Goal: Transaction & Acquisition: Purchase product/service

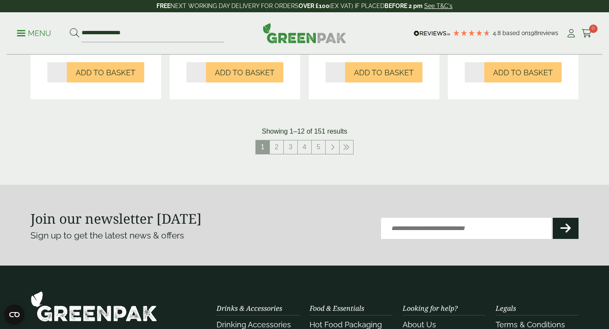
scroll to position [1008, 0]
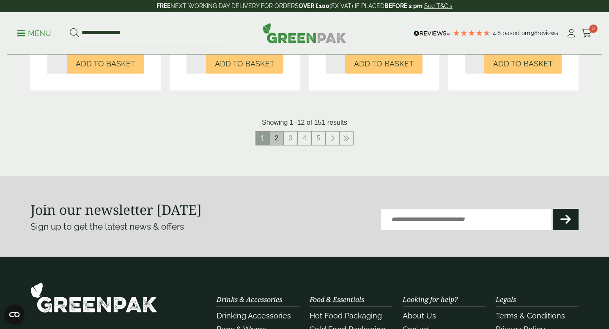
click at [275, 143] on link "2" at bounding box center [277, 139] width 14 height 14
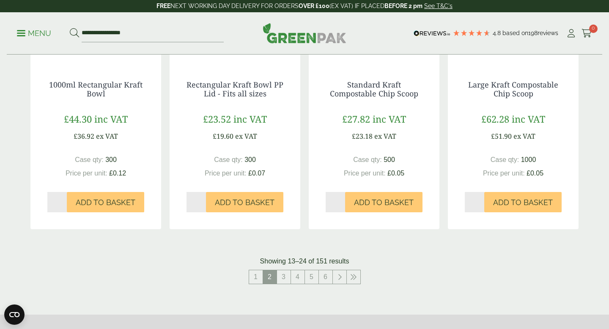
scroll to position [875, 0]
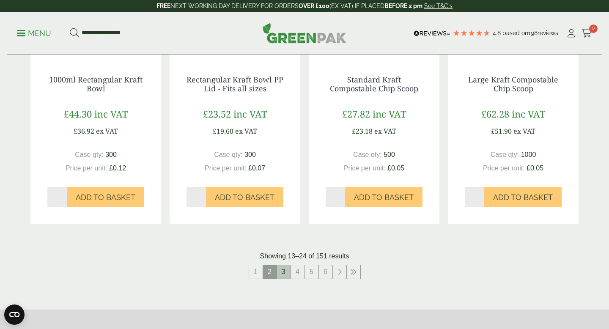
click at [283, 272] on link "3" at bounding box center [284, 272] width 14 height 14
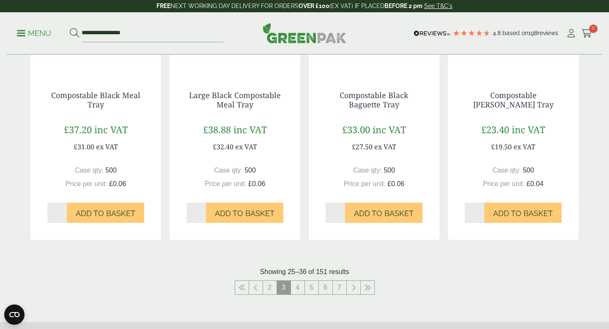
scroll to position [850, 0]
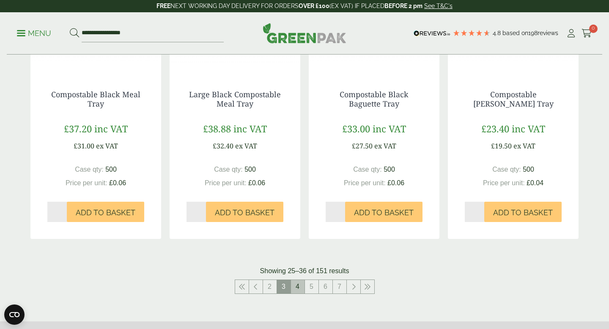
click at [296, 283] on link "4" at bounding box center [298, 287] width 14 height 14
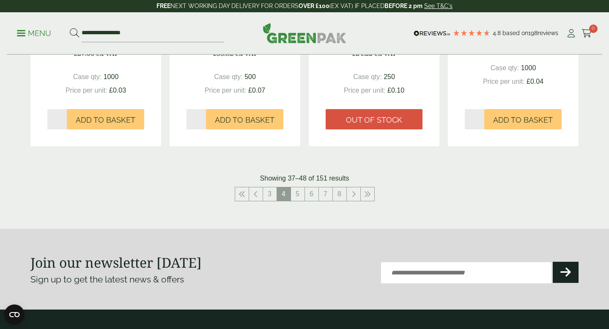
scroll to position [944, 0]
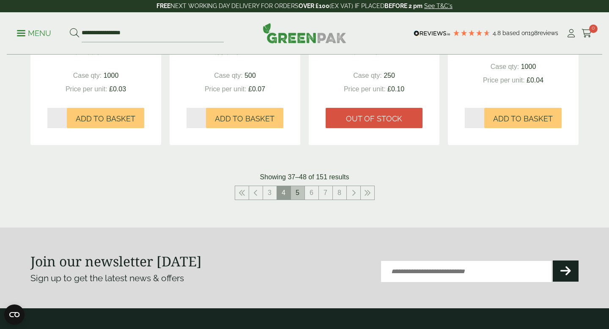
click at [300, 192] on link "5" at bounding box center [298, 193] width 14 height 14
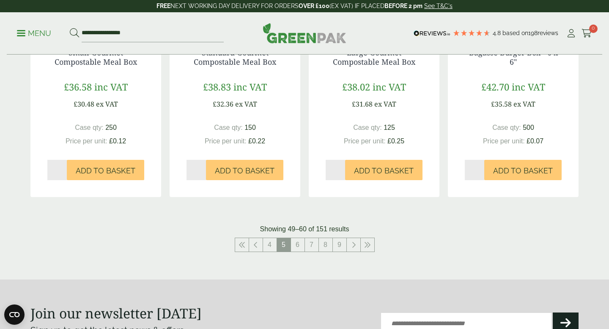
scroll to position [893, 0]
click at [293, 245] on link "6" at bounding box center [298, 245] width 14 height 14
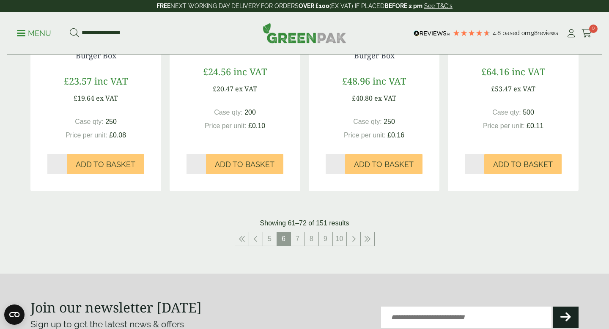
scroll to position [908, 0]
click at [303, 241] on link "7" at bounding box center [298, 239] width 14 height 14
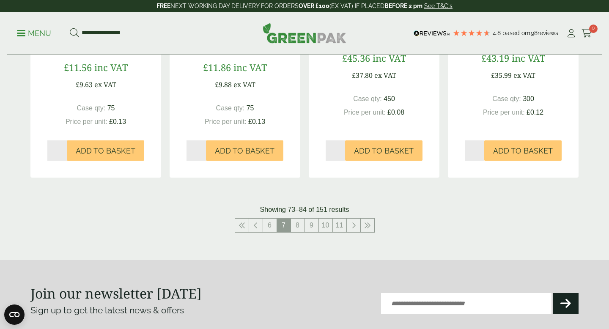
scroll to position [937, 0]
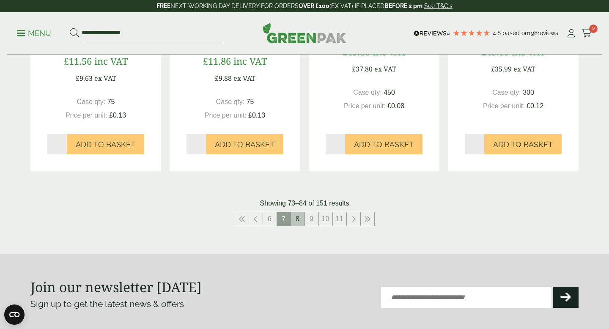
click at [297, 223] on link "8" at bounding box center [298, 219] width 14 height 14
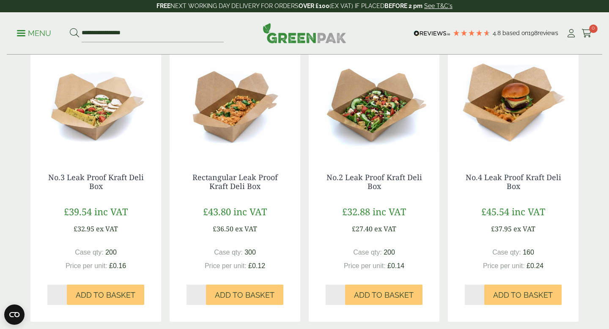
scroll to position [210, 0]
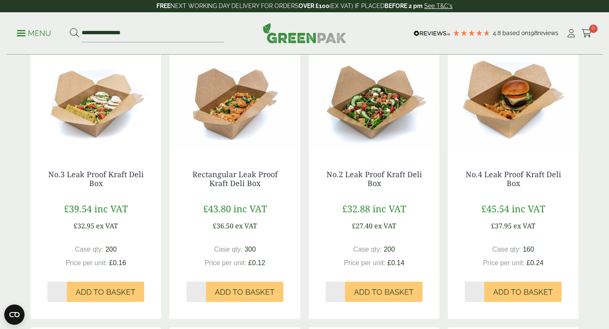
click at [521, 120] on img at bounding box center [513, 100] width 131 height 106
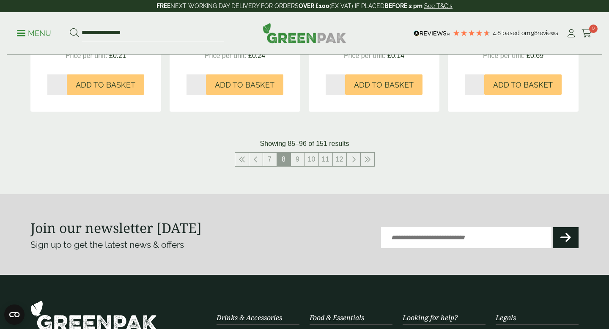
scroll to position [988, 0]
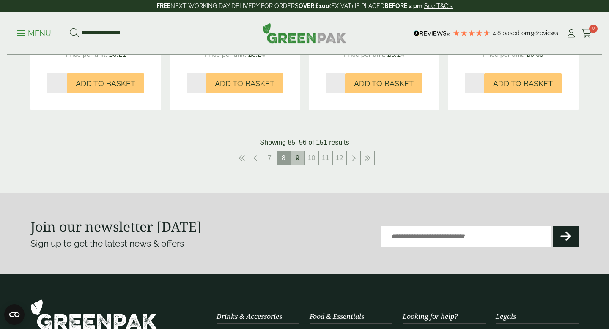
click at [300, 154] on link "9" at bounding box center [298, 158] width 14 height 14
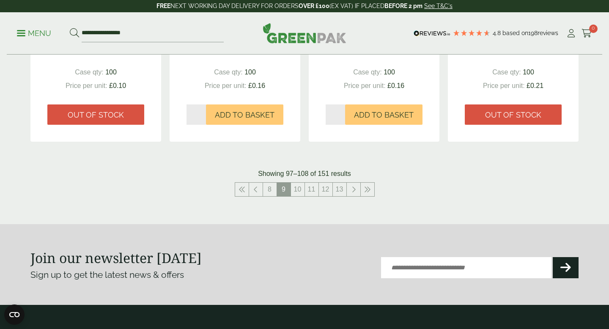
scroll to position [939, 0]
click at [294, 193] on link "10" at bounding box center [298, 189] width 14 height 14
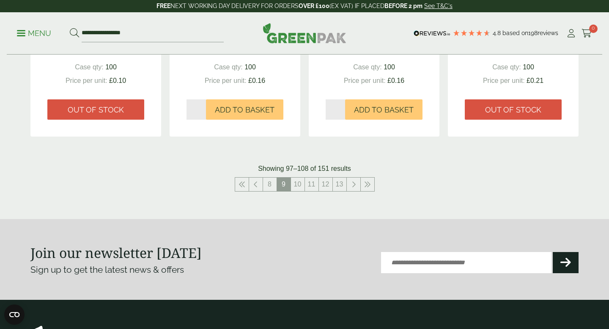
scroll to position [942, 0]
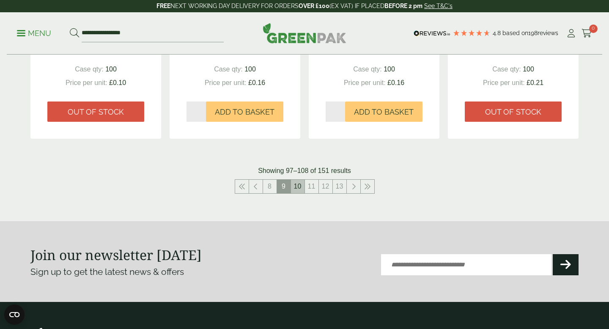
click at [297, 191] on link "10" at bounding box center [298, 187] width 14 height 14
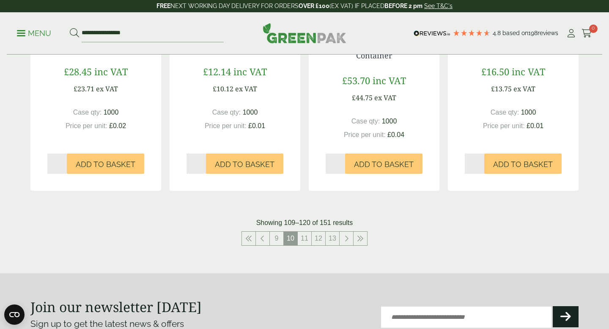
scroll to position [904, 0]
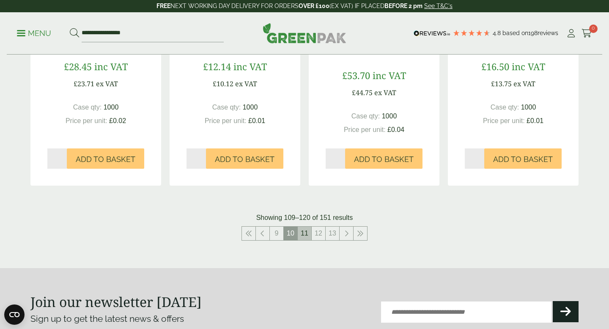
click at [305, 237] on link "11" at bounding box center [305, 234] width 14 height 14
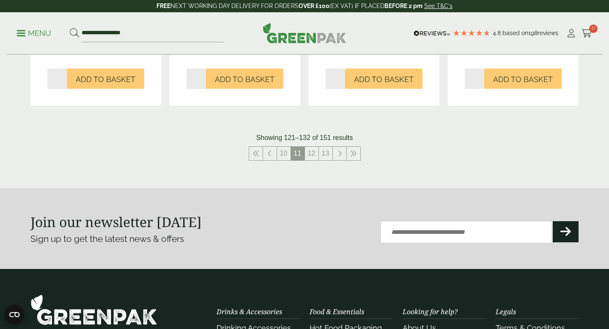
scroll to position [982, 0]
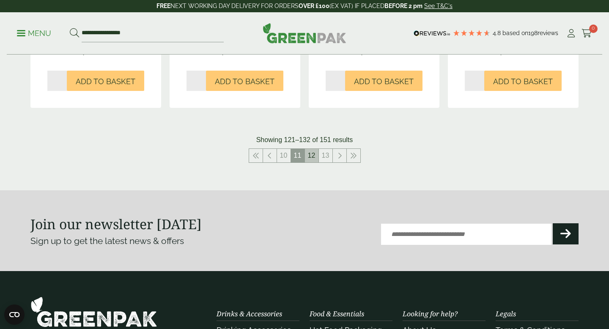
click at [314, 151] on link "12" at bounding box center [312, 156] width 14 height 14
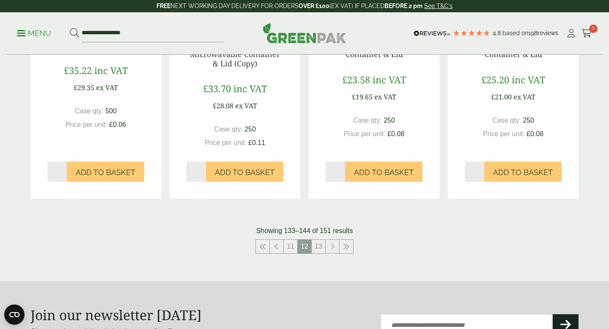
scroll to position [899, 0]
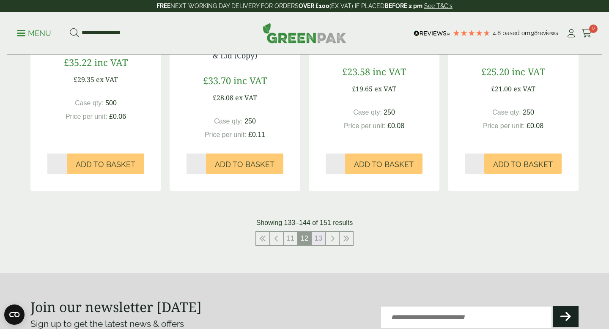
click at [319, 235] on link "13" at bounding box center [319, 239] width 14 height 14
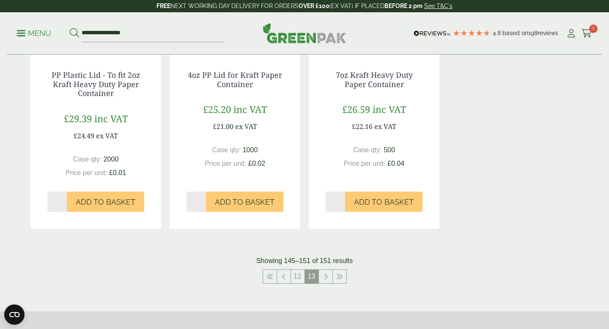
scroll to position [660, 0]
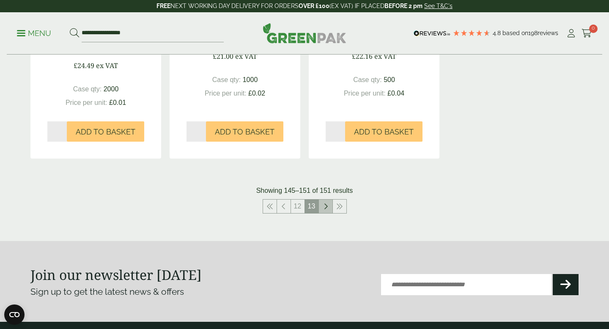
click at [326, 203] on icon at bounding box center [326, 206] width 4 height 7
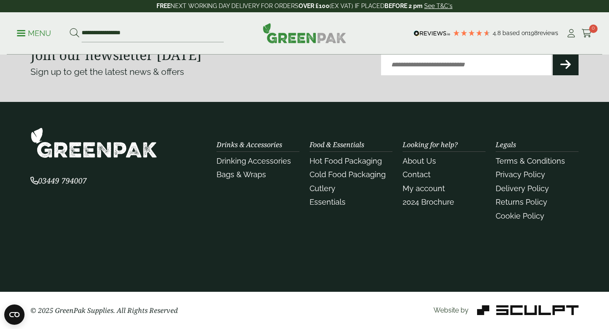
scroll to position [347, 0]
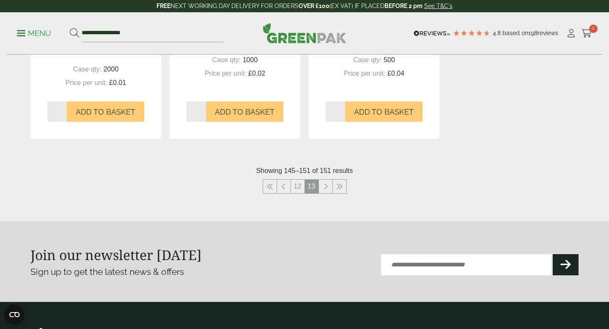
scroll to position [639, 0]
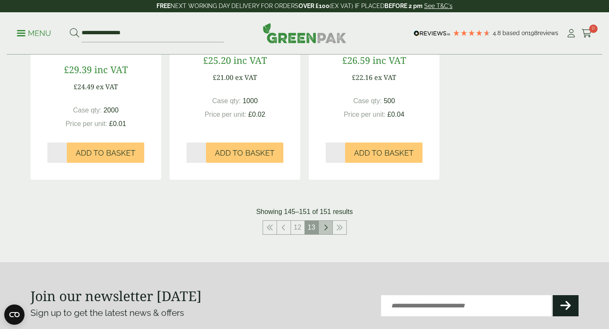
click at [326, 223] on link at bounding box center [326, 228] width 14 height 14
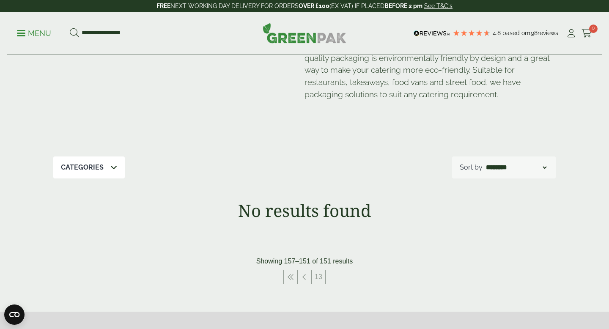
scroll to position [58, 0]
click at [300, 270] on link at bounding box center [305, 276] width 14 height 14
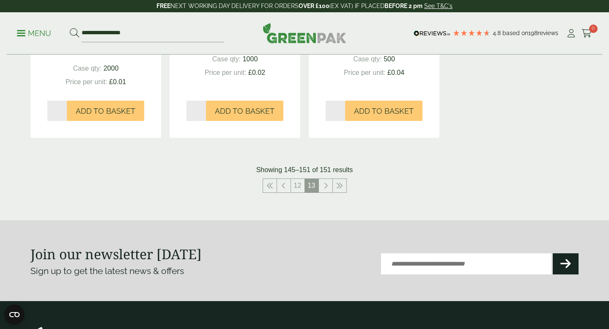
scroll to position [667, 0]
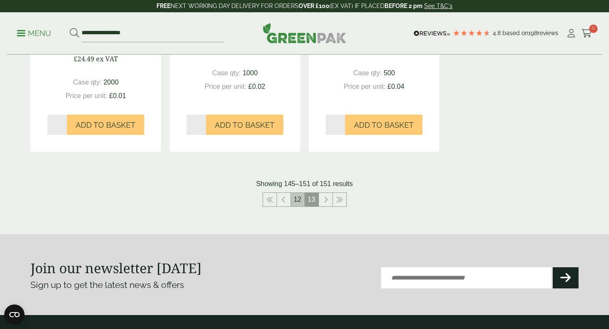
click at [296, 201] on link "12" at bounding box center [298, 200] width 14 height 14
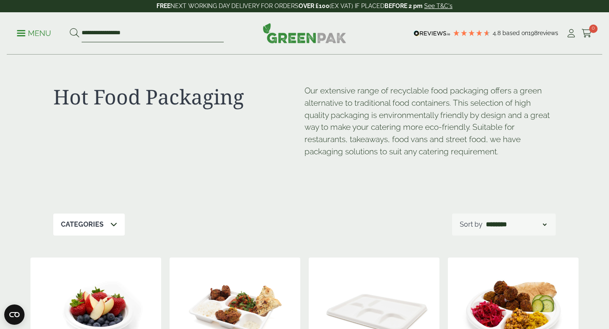
click at [171, 35] on input "**********" at bounding box center [153, 34] width 142 height 18
type input "*"
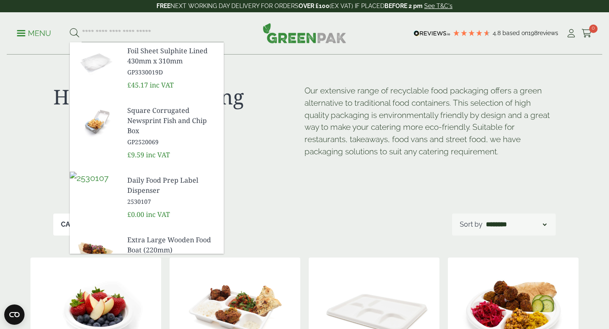
click at [21, 33] on span at bounding box center [21, 33] width 8 height 1
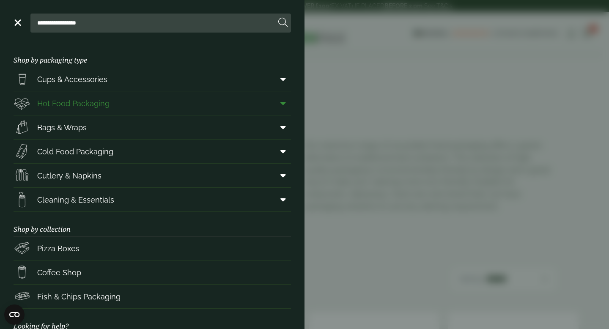
click at [103, 102] on span "Hot Food Packaging" at bounding box center [73, 103] width 72 height 11
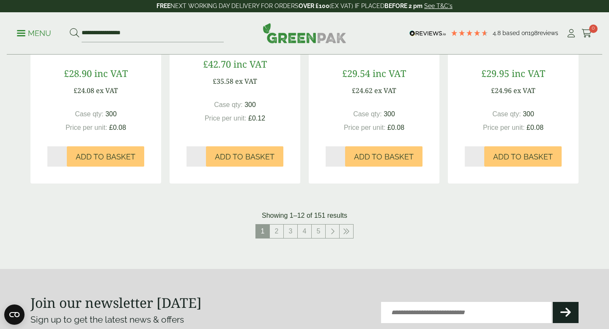
scroll to position [921, 0]
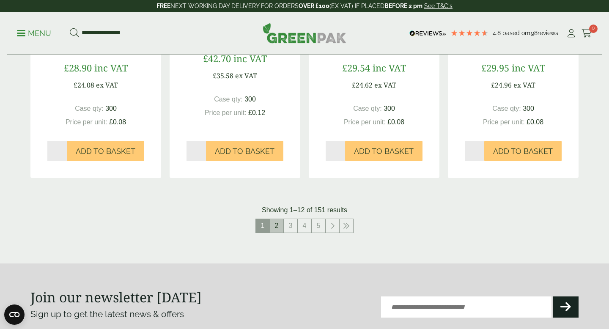
click at [276, 225] on link "2" at bounding box center [277, 226] width 14 height 14
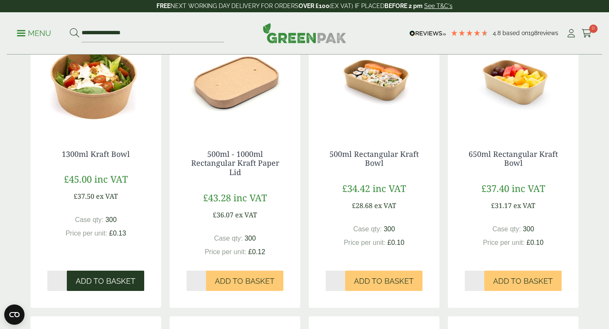
scroll to position [233, 0]
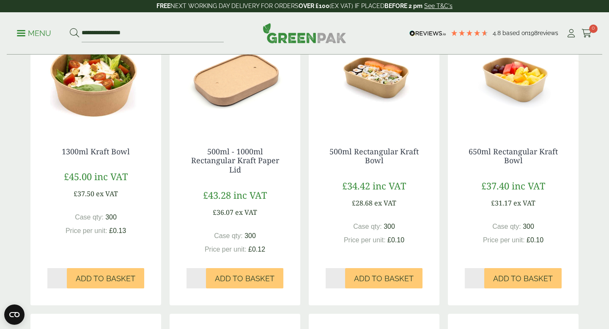
click at [64, 279] on input "*" at bounding box center [56, 278] width 19 height 20
click at [63, 276] on input "*" at bounding box center [56, 278] width 19 height 20
type input "*"
click at [63, 276] on input "*" at bounding box center [56, 278] width 19 height 20
click at [99, 278] on span "Add to Basket" at bounding box center [106, 278] width 60 height 9
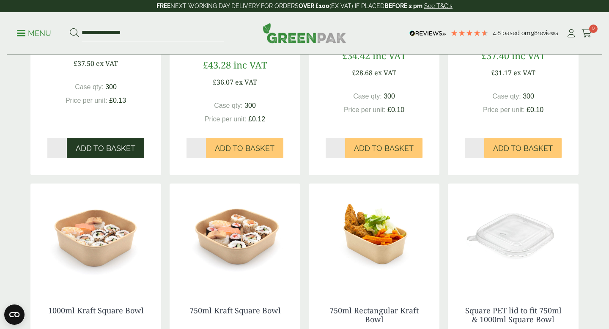
scroll to position [399, 0]
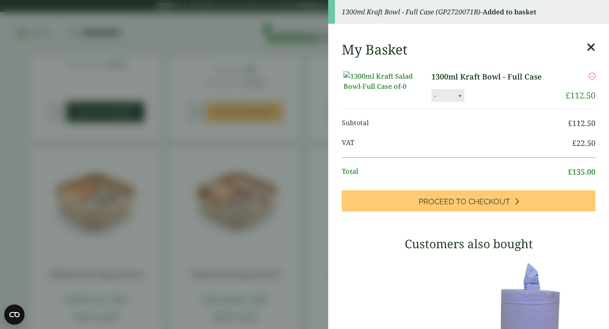
scroll to position [921, 0]
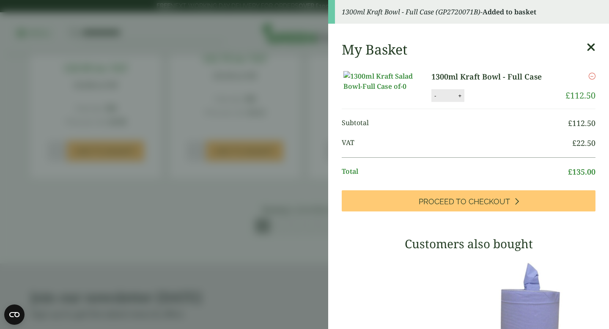
click at [592, 47] on icon at bounding box center [591, 47] width 9 height 12
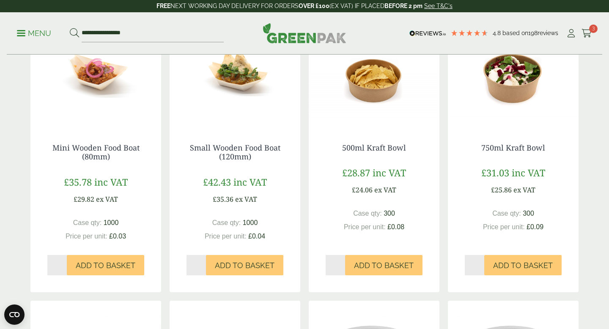
scroll to position [527, 0]
click at [473, 262] on input "*" at bounding box center [474, 265] width 19 height 20
type input "*"
click at [480, 263] on input "*" at bounding box center [474, 265] width 19 height 20
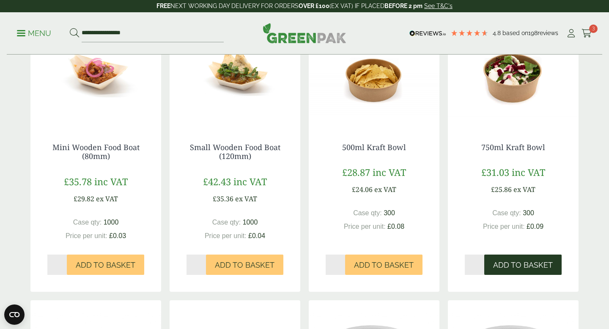
click at [516, 265] on span "Add to Basket" at bounding box center [523, 265] width 60 height 9
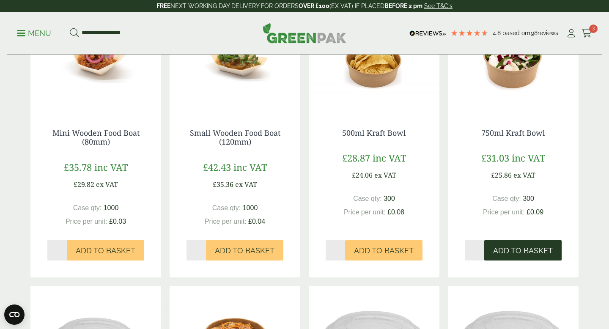
scroll to position [546, 0]
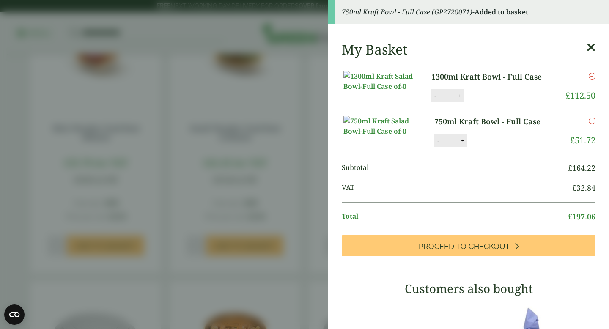
scroll to position [399, 0]
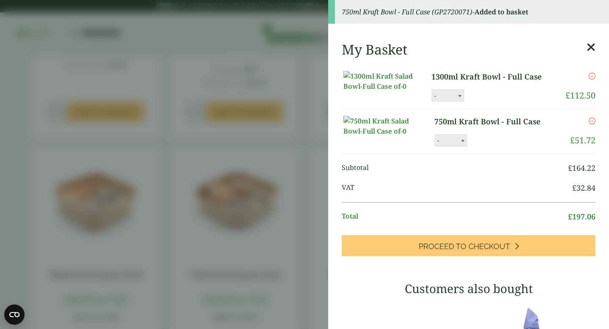
click at [318, 135] on aside "750ml Kraft Bowl - Full Case (GP2720071) - Added to basket My Basket 1300ml Kra…" at bounding box center [304, 164] width 609 height 329
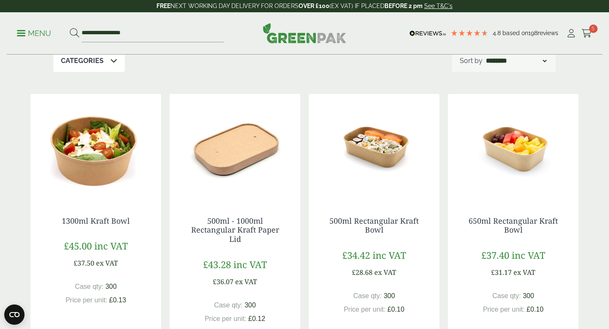
scroll to position [163, 0]
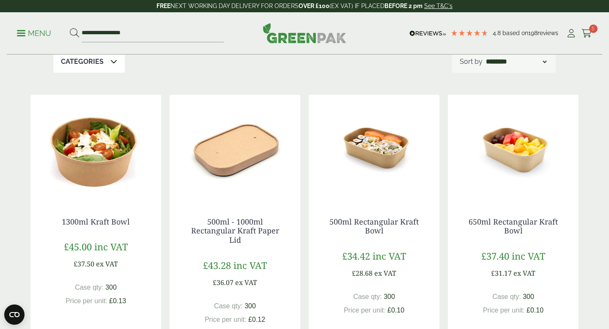
click at [93, 153] on img at bounding box center [95, 148] width 131 height 106
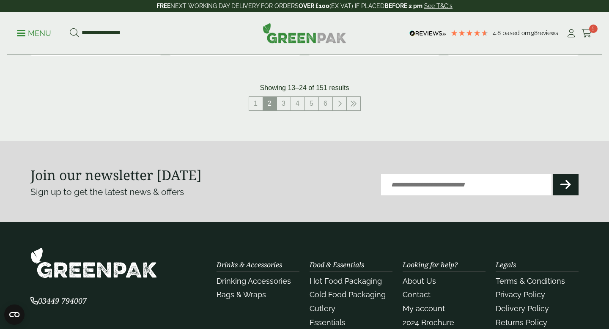
scroll to position [1037, 0]
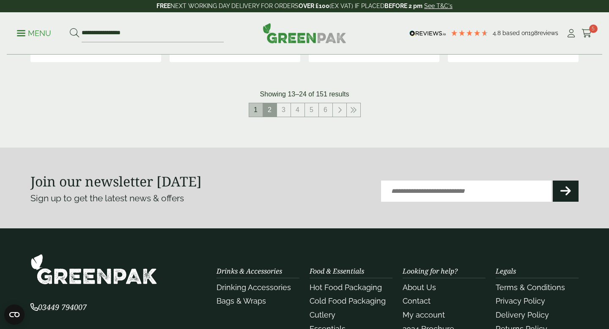
click at [258, 111] on link "1" at bounding box center [256, 110] width 14 height 14
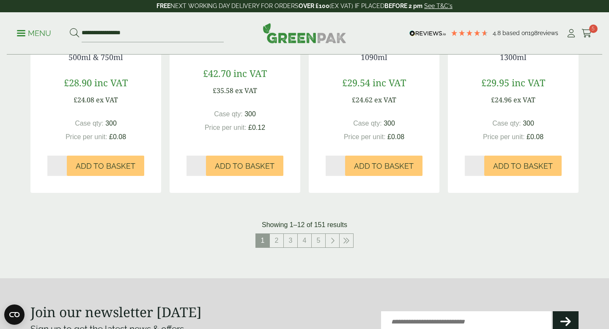
scroll to position [906, 0]
click at [277, 242] on link "2" at bounding box center [277, 241] width 14 height 14
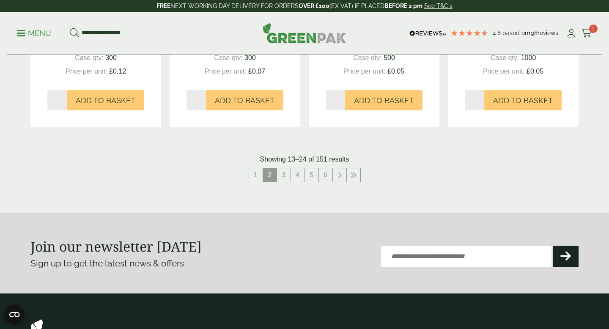
scroll to position [975, 0]
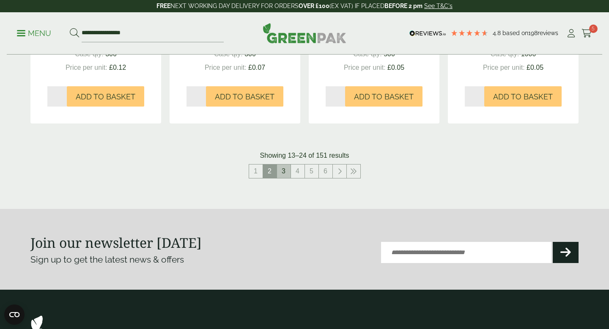
click at [283, 172] on link "3" at bounding box center [284, 172] width 14 height 14
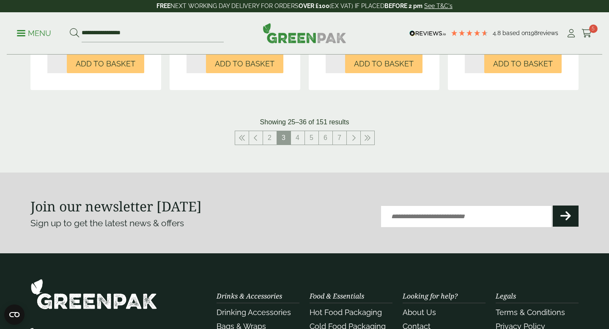
scroll to position [1000, 0]
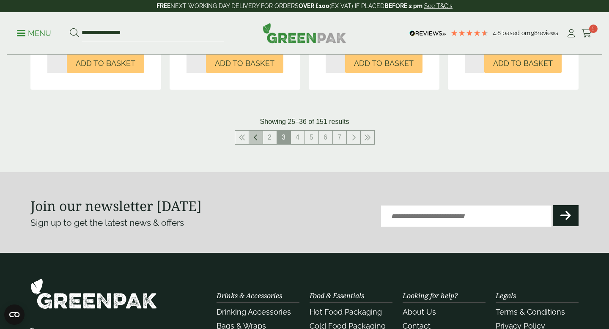
click at [254, 141] on link at bounding box center [256, 138] width 14 height 14
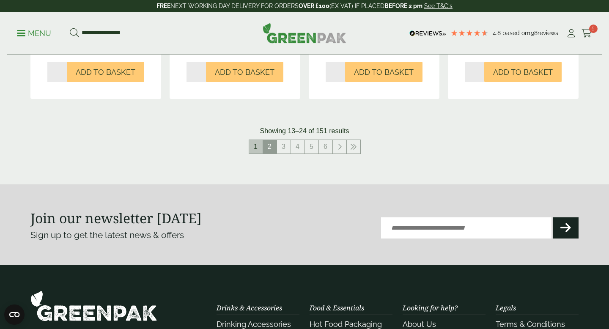
click at [256, 146] on link "1" at bounding box center [256, 147] width 14 height 14
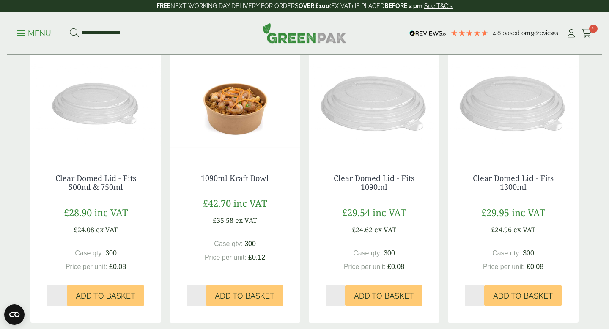
scroll to position [784, 0]
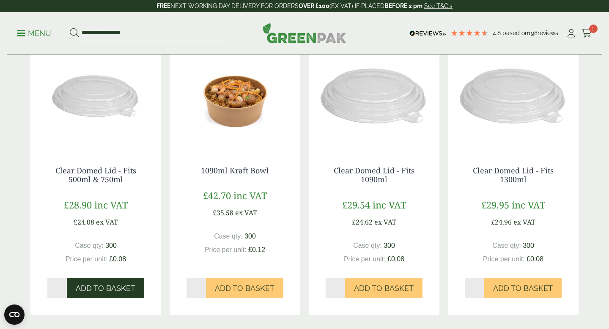
click at [88, 286] on span "Add to Basket" at bounding box center [106, 288] width 60 height 9
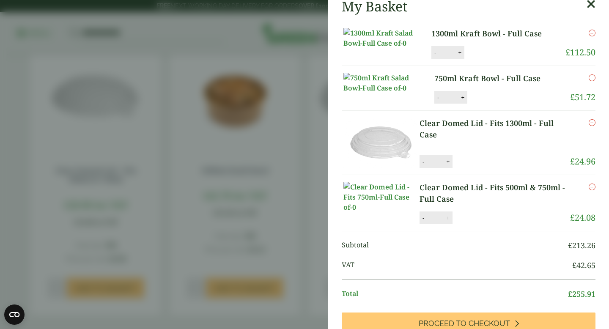
scroll to position [57, 0]
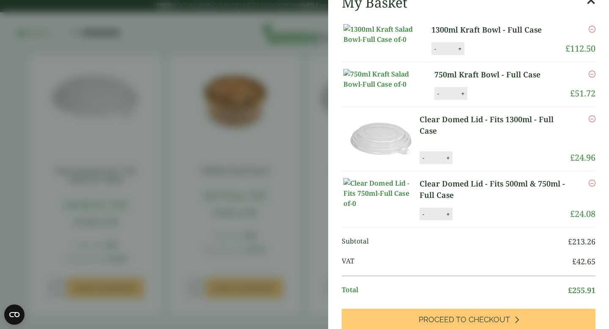
click at [449, 162] on button "+" at bounding box center [448, 157] width 8 height 7
type input "*"
click at [451, 218] on button "+" at bounding box center [448, 214] width 8 height 7
type input "*"
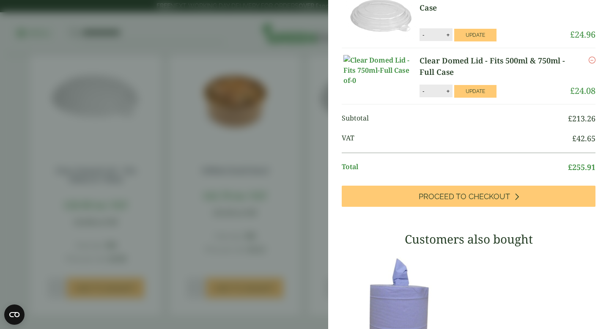
scroll to position [136, 0]
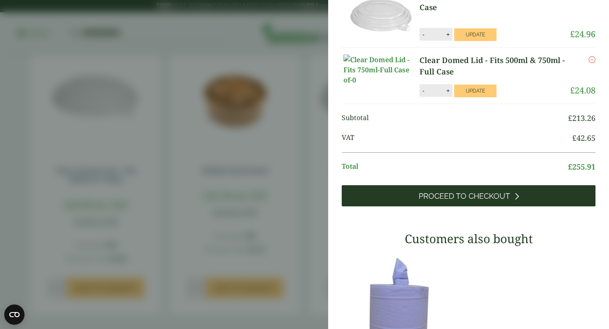
click at [462, 201] on span "Proceed to Checkout" at bounding box center [464, 196] width 91 height 9
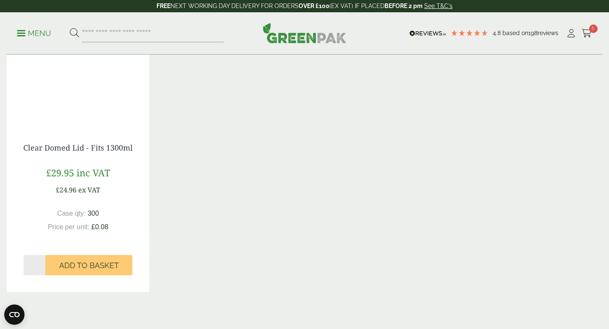
scroll to position [714, 0]
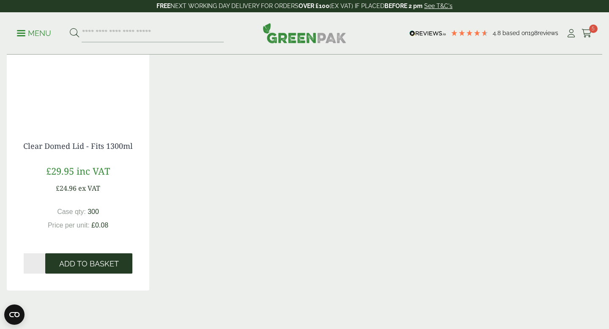
click at [83, 264] on span "Add to Basket" at bounding box center [89, 263] width 60 height 9
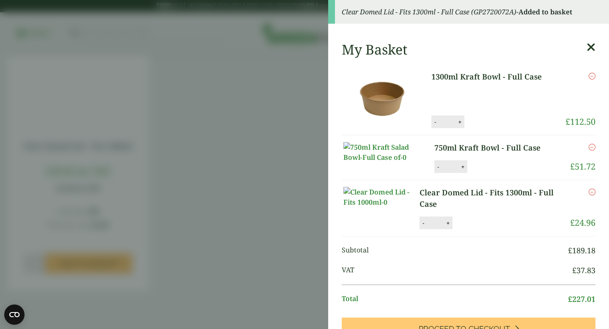
click at [250, 160] on aside "Clear Domed Lid - Fits 1300ml - Full Case (GP2720072A) - Added to basket My Bas…" at bounding box center [304, 164] width 609 height 329
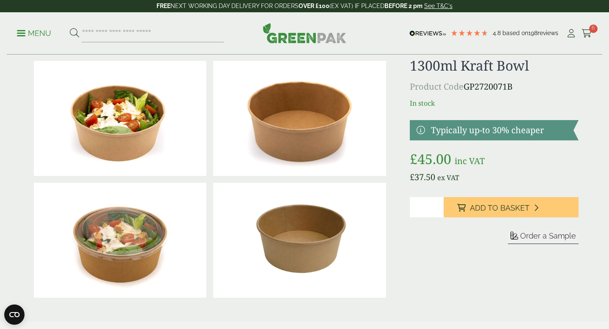
scroll to position [0, 0]
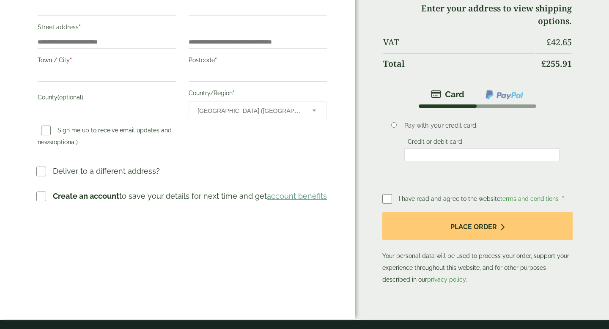
scroll to position [286, 0]
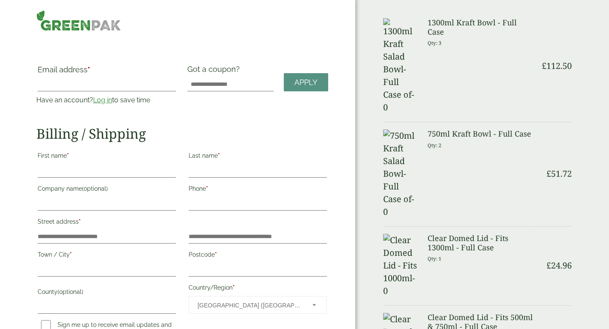
scroll to position [0, 0]
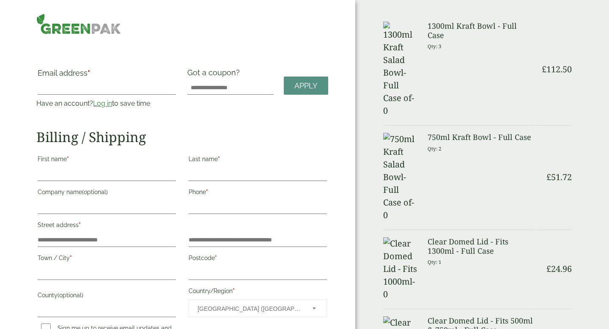
click at [99, 105] on link "Log in" at bounding box center [102, 103] width 19 height 8
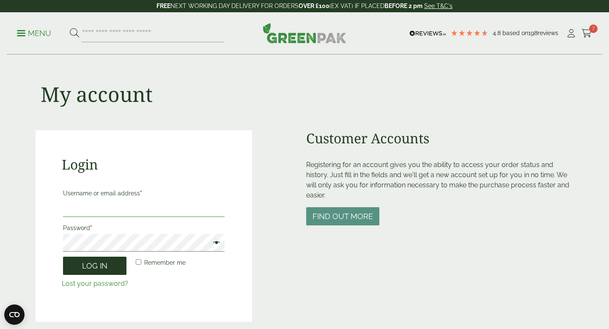
type input "**********"
click at [95, 267] on button "Log in" at bounding box center [94, 266] width 63 height 18
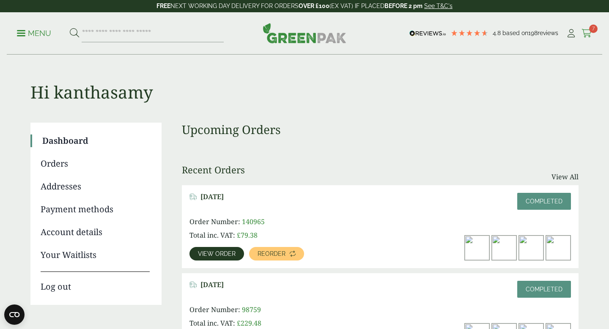
click at [588, 30] on icon at bounding box center [587, 33] width 11 height 8
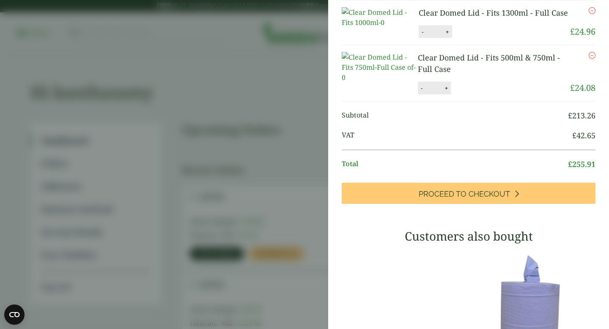
scroll to position [164, 0]
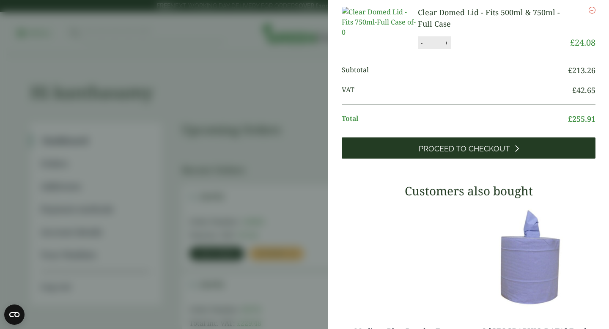
click at [443, 159] on link "Proceed to Checkout" at bounding box center [469, 148] width 254 height 21
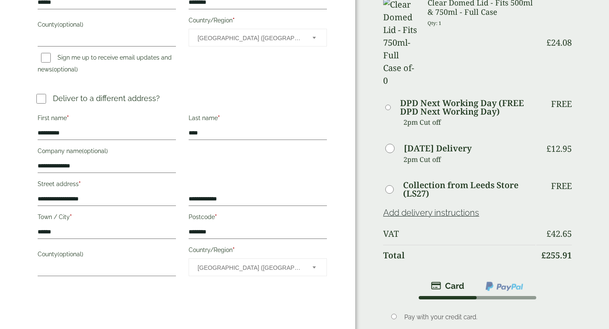
scroll to position [254, 0]
click at [95, 204] on input "**********" at bounding box center [107, 199] width 138 height 14
click at [237, 193] on input "**********" at bounding box center [258, 199] width 138 height 14
click at [111, 192] on input "**********" at bounding box center [107, 199] width 138 height 14
click at [104, 167] on input "**********" at bounding box center [107, 166] width 138 height 14
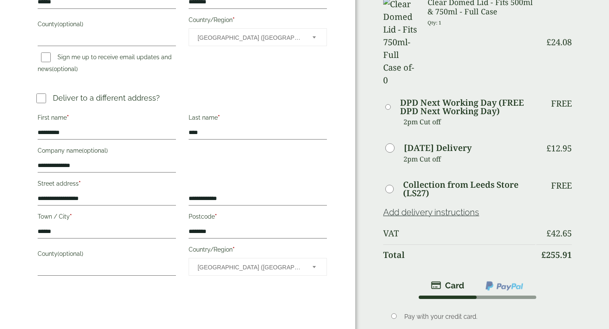
click at [146, 316] on div "**********" at bounding box center [177, 141] width 355 height 791
click at [234, 226] on input "********" at bounding box center [258, 232] width 138 height 14
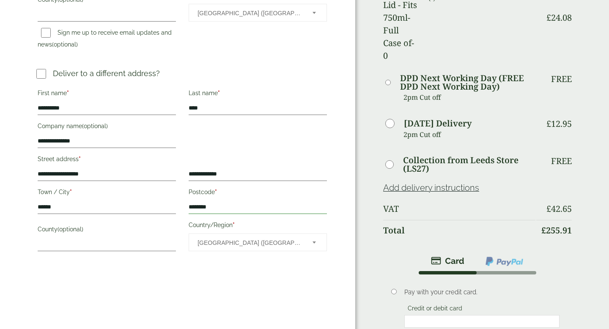
scroll to position [283, 0]
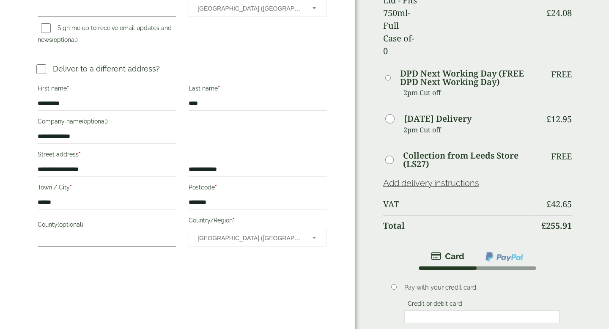
click at [236, 204] on input "********" at bounding box center [258, 203] width 138 height 14
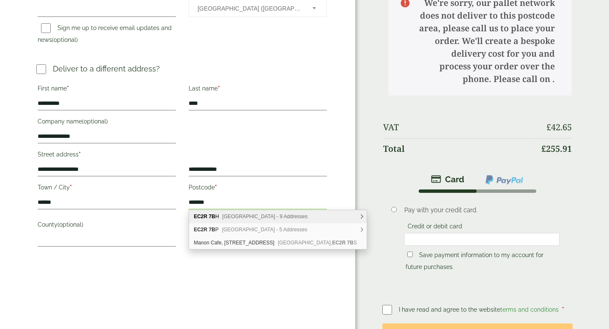
click at [212, 216] on b "7B" at bounding box center [212, 217] width 6 height 6
type input "********"
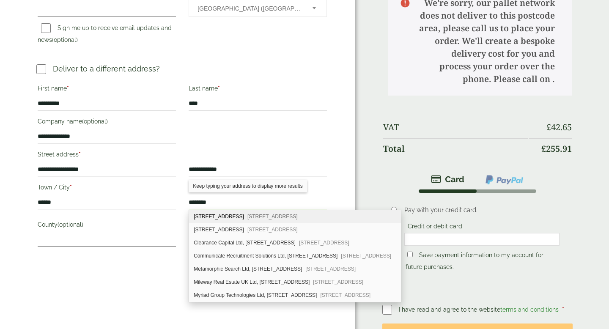
click at [212, 217] on div "1C, Copthall Avenue London, EC2R 7BH" at bounding box center [295, 216] width 212 height 13
type input "**********"
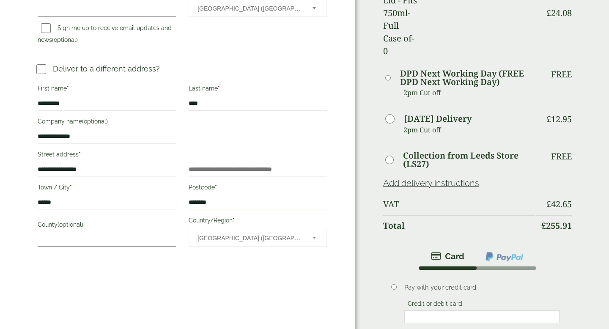
click at [228, 202] on input "********" at bounding box center [258, 203] width 138 height 14
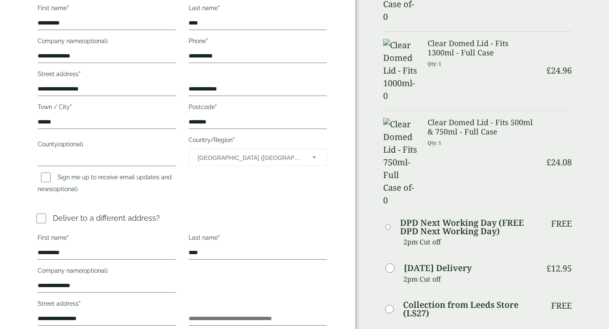
scroll to position [139, 0]
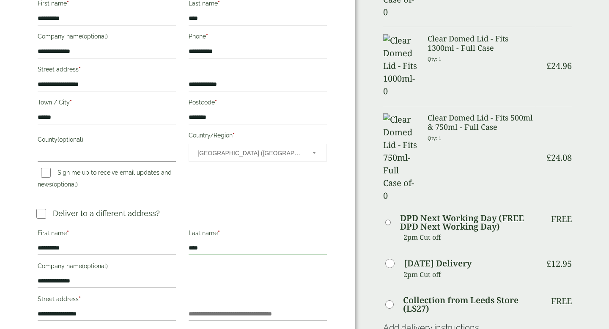
click at [194, 248] on input "****" at bounding box center [258, 249] width 138 height 14
type input "****"
click at [246, 280] on div "**********" at bounding box center [182, 310] width 302 height 169
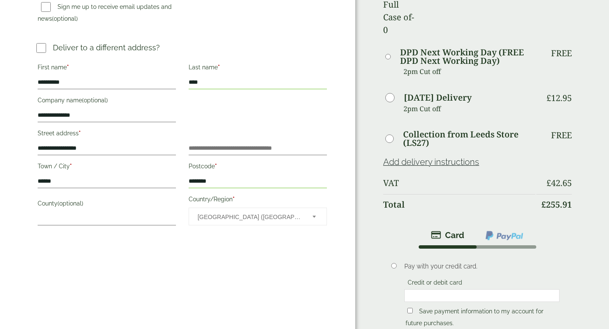
scroll to position [306, 0]
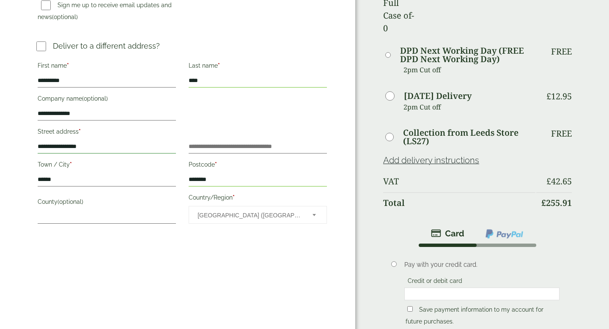
click at [48, 145] on input "**********" at bounding box center [107, 147] width 138 height 14
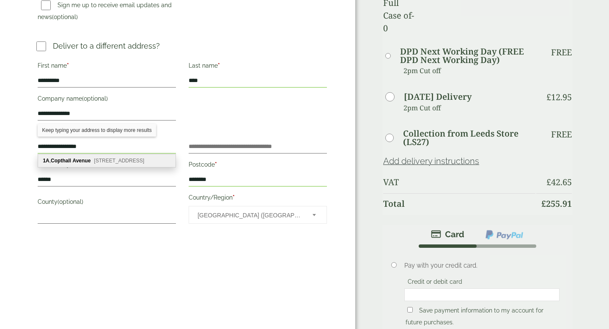
click at [83, 165] on div "1A , Copthall Avenue London, EC2R 7BH" at bounding box center [107, 160] width 138 height 13
type input "**********"
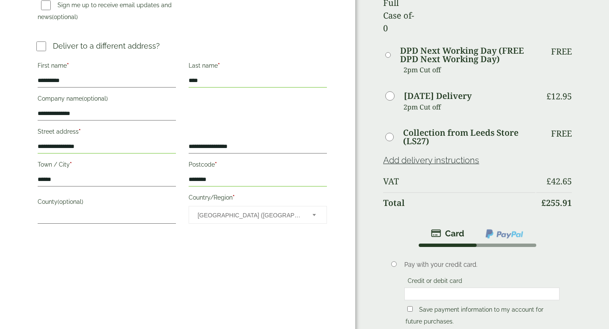
click at [109, 248] on div "**********" at bounding box center [177, 89] width 355 height 791
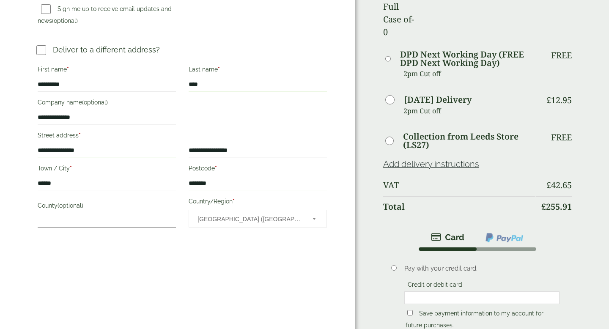
scroll to position [302, 0]
click at [42, 83] on input "**********" at bounding box center [107, 85] width 138 height 14
click at [41, 83] on input "**********" at bounding box center [107, 85] width 138 height 14
type input "**********"
click at [145, 263] on div "**********" at bounding box center [177, 93] width 355 height 791
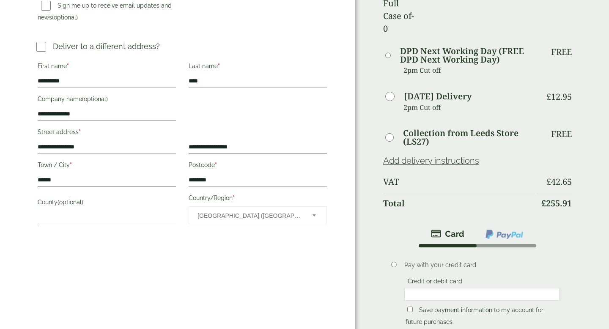
scroll to position [344, 0]
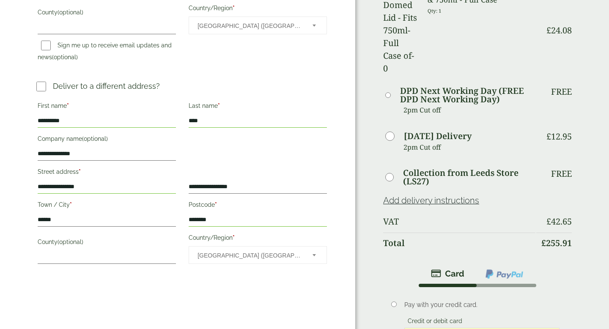
scroll to position [266, 0]
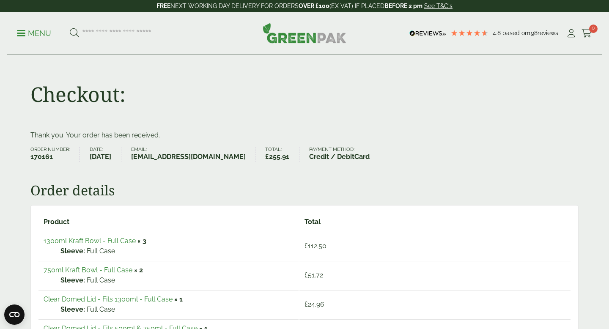
click at [146, 34] on input "search" at bounding box center [153, 34] width 142 height 18
click at [14, 31] on div "Menu 4.8 Based on 198 reviews My Account" at bounding box center [305, 33] width 596 height 42
click at [25, 35] on p "Menu" at bounding box center [34, 33] width 34 height 10
click at [21, 33] on span at bounding box center [21, 33] width 8 height 1
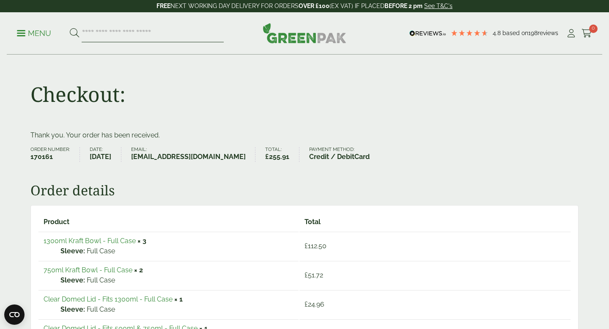
click at [136, 33] on input "search" at bounding box center [153, 34] width 142 height 18
click at [22, 33] on span at bounding box center [21, 33] width 8 height 1
click at [113, 38] on input "search" at bounding box center [153, 34] width 142 height 18
click at [119, 29] on input "search" at bounding box center [153, 34] width 142 height 18
click at [23, 30] on link "Menu" at bounding box center [34, 32] width 34 height 8
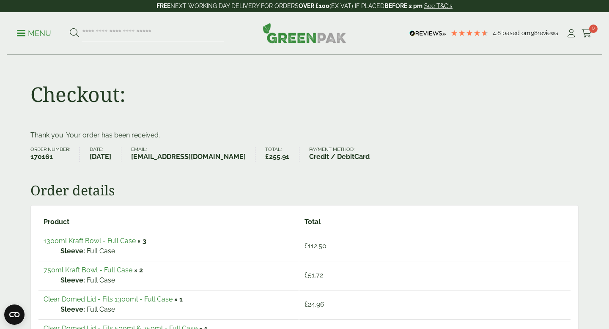
click at [23, 30] on link "Menu" at bounding box center [34, 32] width 34 height 8
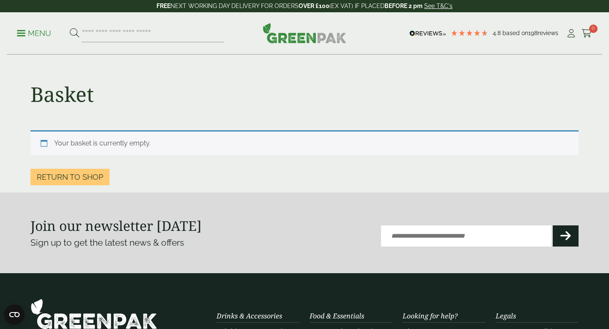
click at [19, 33] on span at bounding box center [21, 33] width 8 height 1
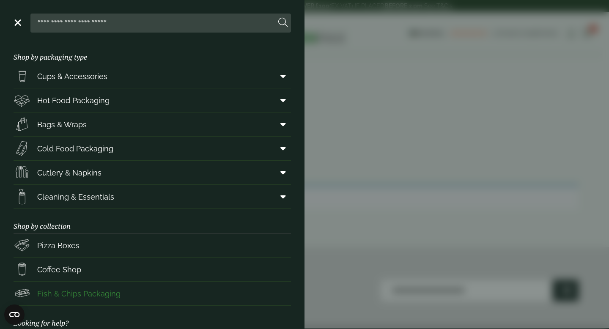
scroll to position [2, 0]
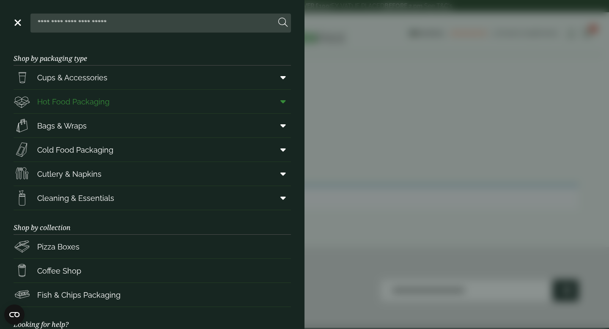
click at [102, 106] on span "Hot Food Packaging" at bounding box center [73, 101] width 72 height 11
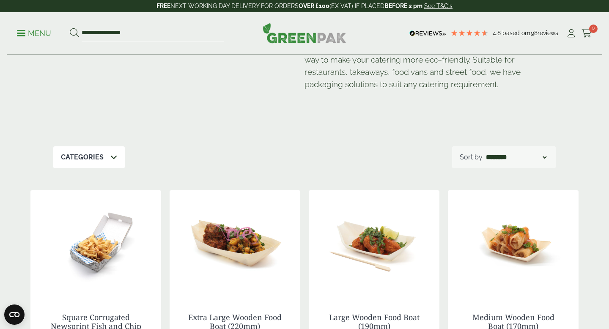
scroll to position [12, 0]
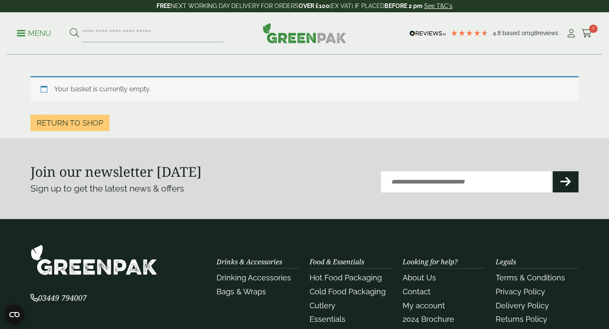
scroll to position [32, 0]
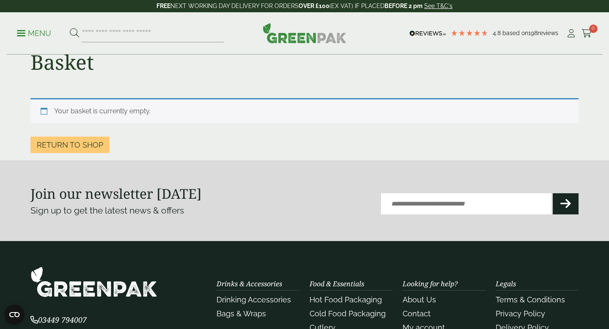
click at [281, 183] on div "Join our newsletter [DATE] Sign up to get the latest news & offers Email (Requi…" at bounding box center [304, 200] width 548 height 47
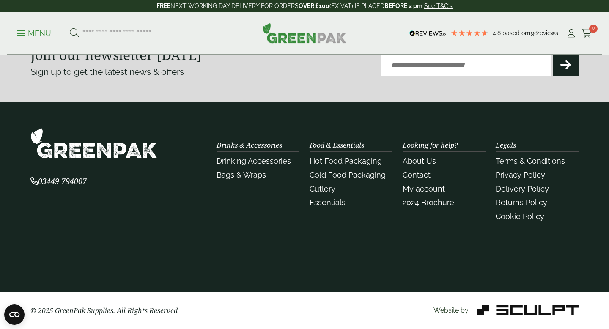
scroll to position [0, 0]
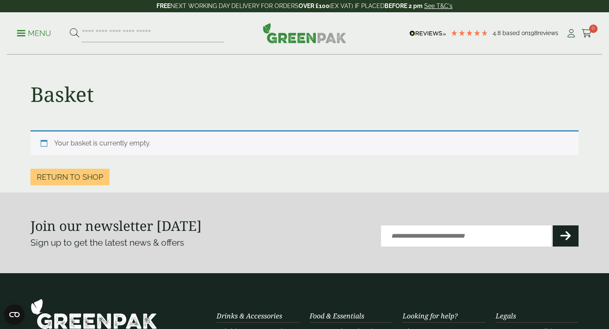
scroll to position [1, 0]
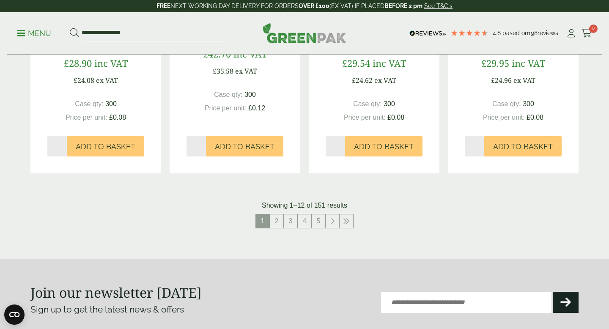
scroll to position [930, 0]
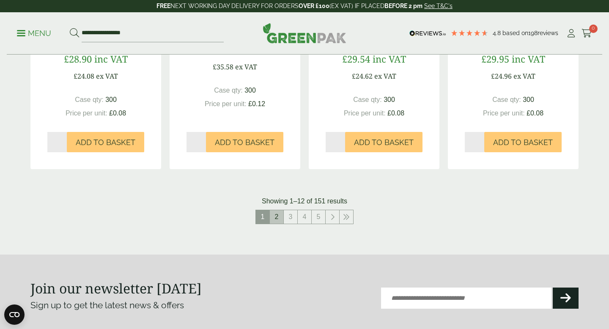
click at [276, 217] on link "2" at bounding box center [277, 217] width 14 height 14
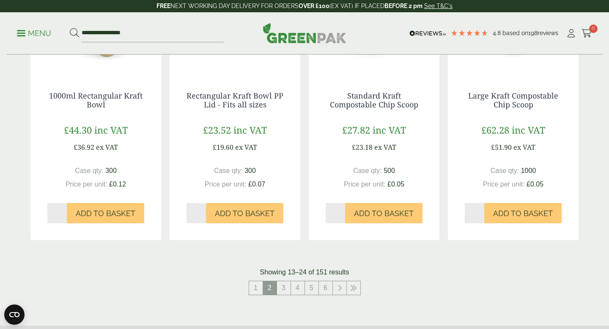
scroll to position [861, 0]
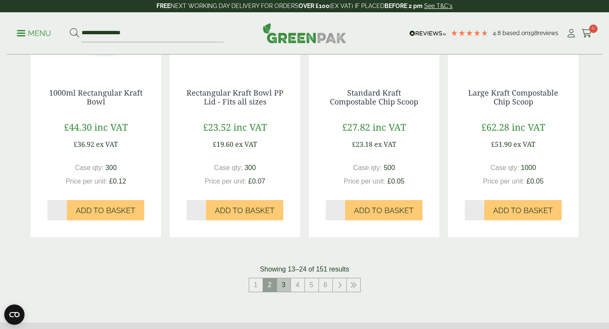
click at [286, 280] on link "3" at bounding box center [284, 285] width 14 height 14
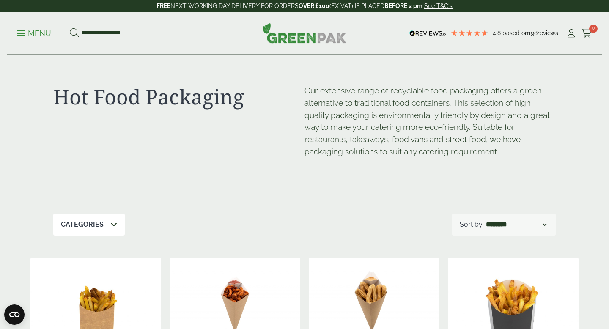
click at [19, 34] on p "Menu" at bounding box center [34, 33] width 34 height 10
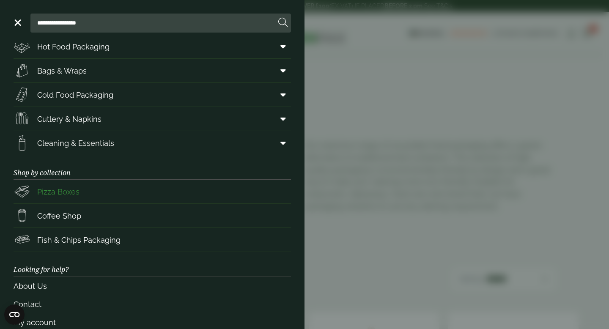
scroll to position [43, 0]
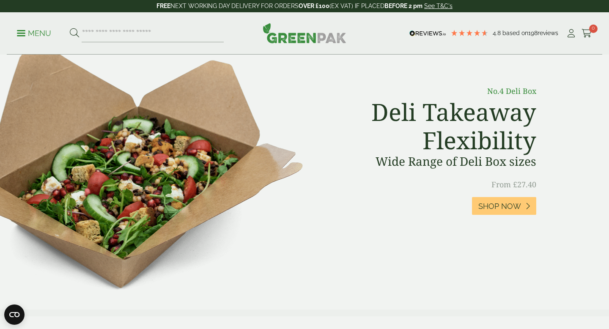
scroll to position [344, 0]
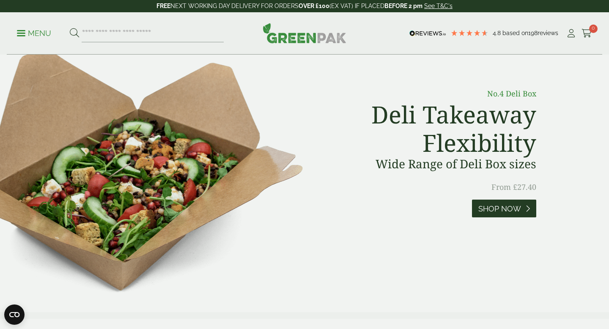
click at [504, 204] on span "Shop Now" at bounding box center [500, 208] width 43 height 9
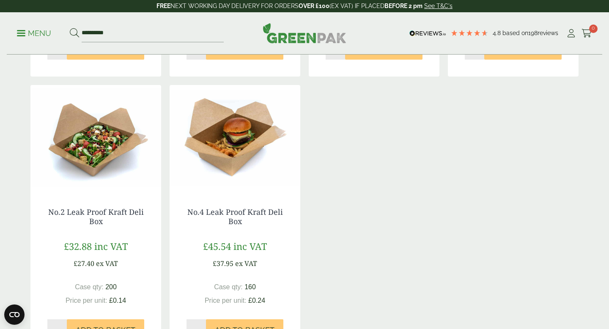
scroll to position [433, 0]
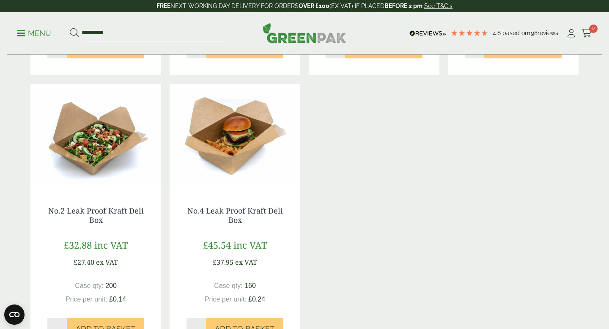
click at [217, 143] on img at bounding box center [235, 137] width 131 height 106
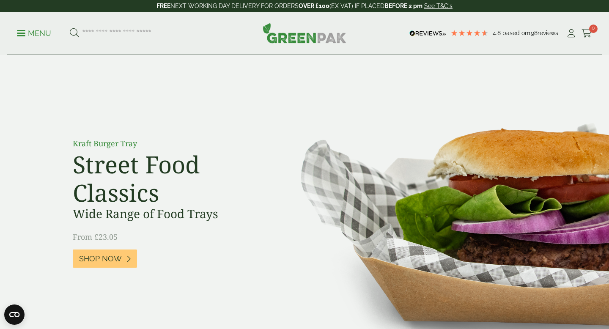
click at [109, 33] on input "search" at bounding box center [153, 34] width 142 height 18
paste input "**********"
type input "**********"
click at [70, 28] on button at bounding box center [74, 33] width 9 height 11
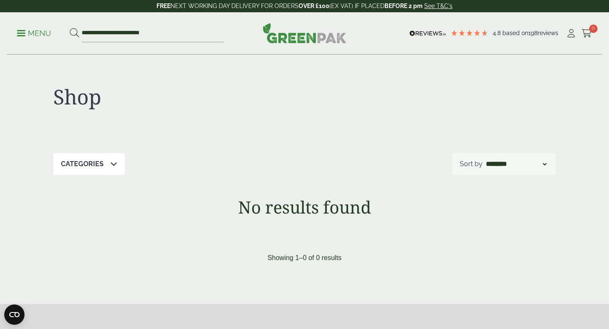
click at [19, 31] on p "Menu" at bounding box center [34, 33] width 34 height 10
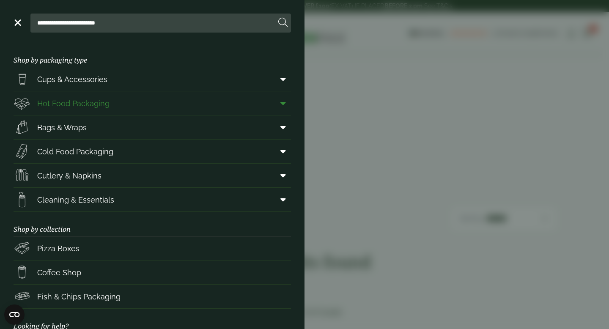
click at [62, 101] on span "Hot Food Packaging" at bounding box center [73, 103] width 72 height 11
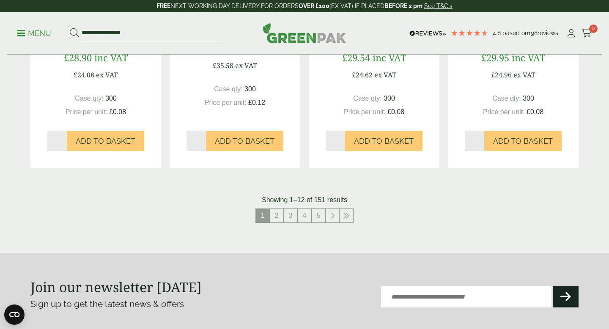
scroll to position [933, 0]
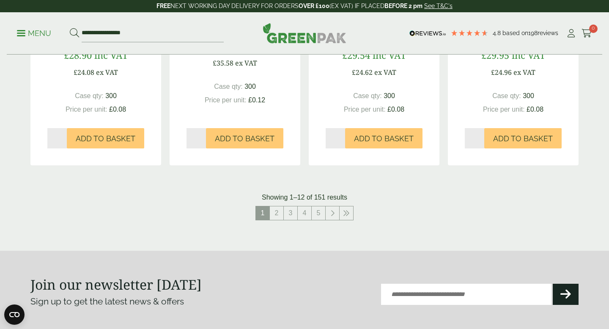
click at [278, 214] on link "2" at bounding box center [277, 213] width 14 height 14
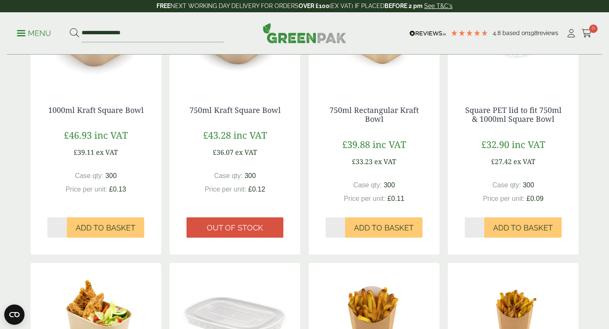
scroll to position [570, 0]
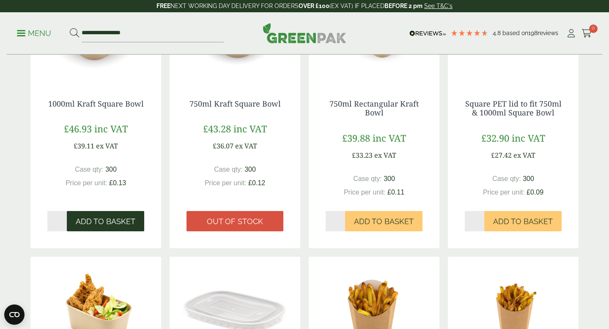
click at [108, 221] on span "Add to Basket" at bounding box center [106, 221] width 60 height 9
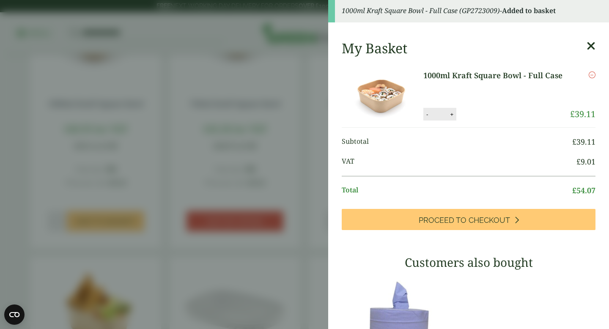
scroll to position [0, 0]
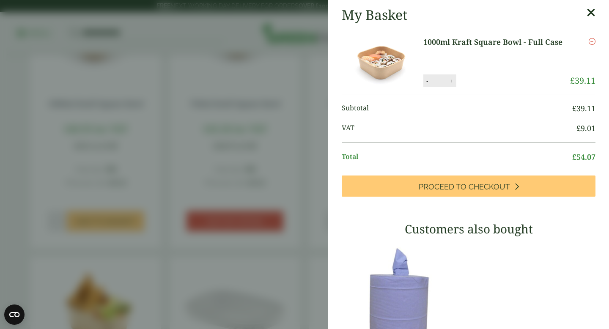
click at [0, 94] on aside "My Basket 1000ml Kraft Square Bowl - Full Case 1000ml Kraft Square Bowl - Full …" at bounding box center [304, 164] width 609 height 329
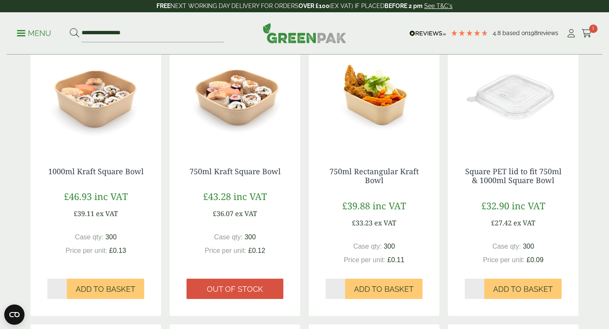
scroll to position [504, 0]
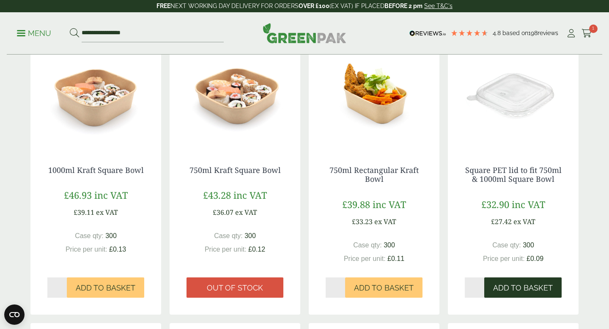
click at [523, 288] on span "Add to Basket" at bounding box center [523, 287] width 60 height 9
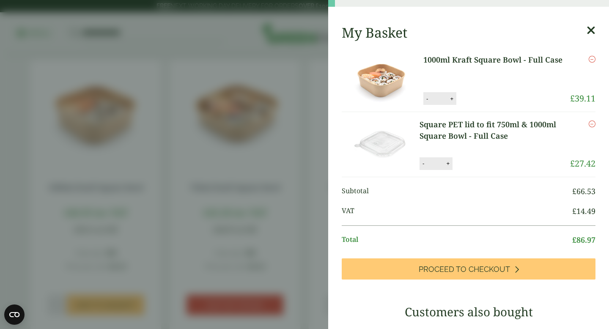
scroll to position [28, 0]
click at [591, 27] on icon at bounding box center [591, 30] width 9 height 12
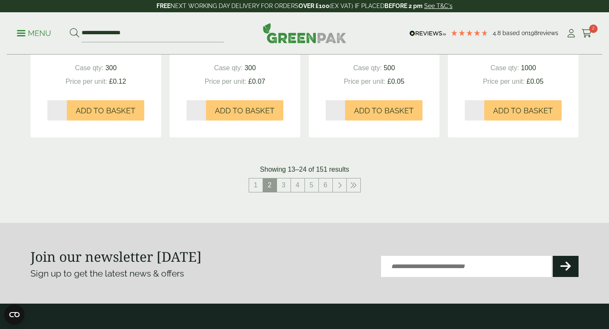
scroll to position [961, 0]
click at [255, 182] on link "1" at bounding box center [256, 186] width 14 height 14
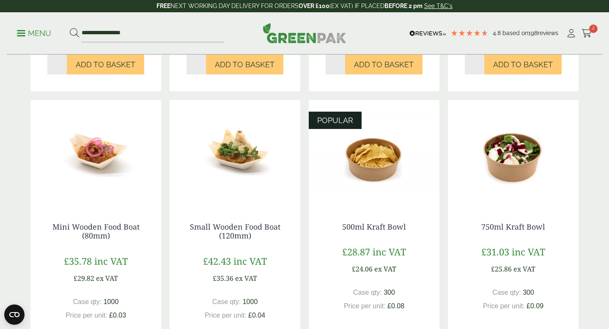
scroll to position [450, 0]
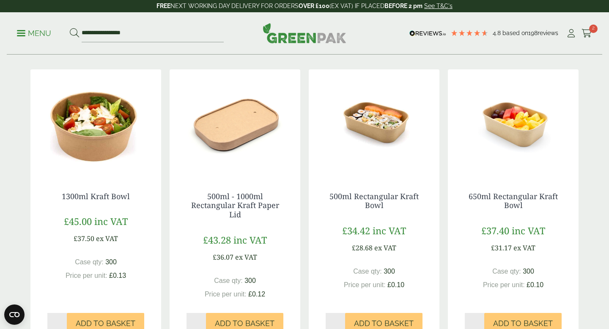
scroll to position [177, 0]
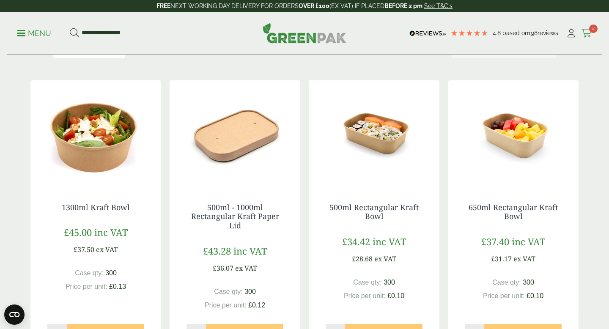
click at [590, 29] on span "2" at bounding box center [593, 29] width 8 height 8
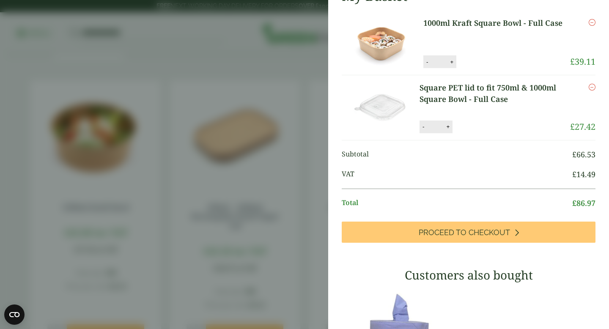
scroll to position [0, 0]
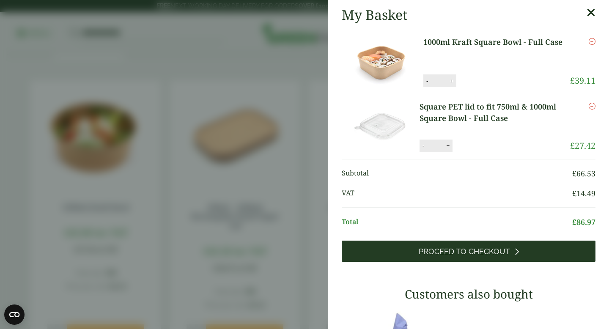
click at [454, 254] on span "Proceed to Checkout" at bounding box center [464, 251] width 91 height 9
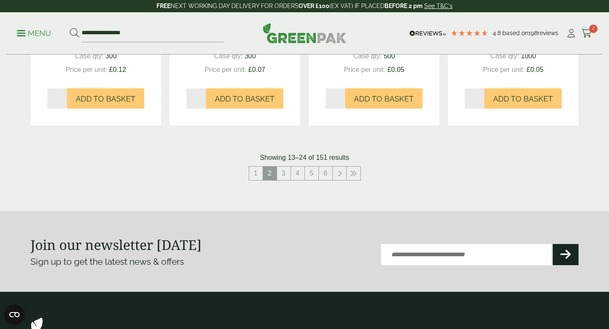
scroll to position [970, 0]
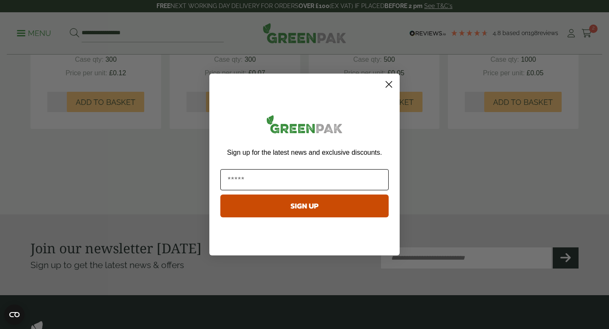
click at [314, 179] on input "Email" at bounding box center [304, 179] width 168 height 21
type input "**********"
click at [302, 210] on button "SIGN UP" at bounding box center [304, 206] width 168 height 23
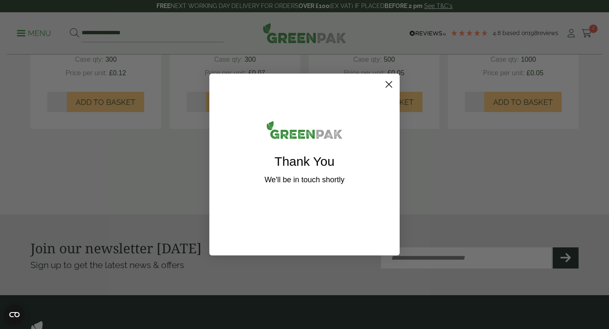
click at [392, 85] on circle "Close dialog" at bounding box center [389, 84] width 14 height 14
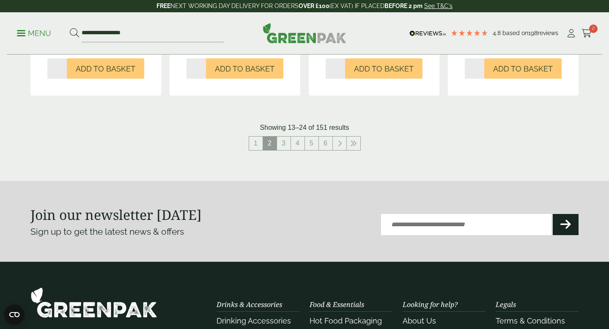
scroll to position [1005, 0]
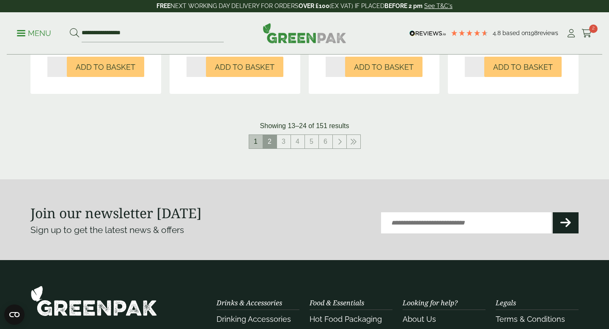
click at [253, 141] on link "1" at bounding box center [256, 142] width 14 height 14
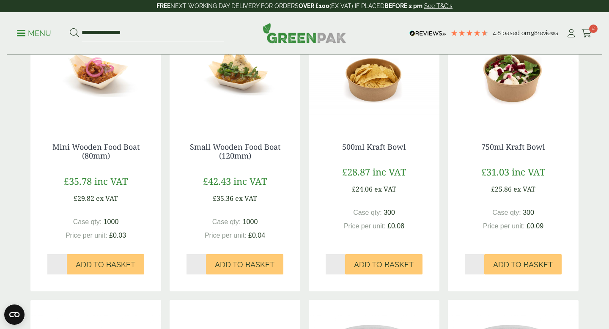
scroll to position [528, 0]
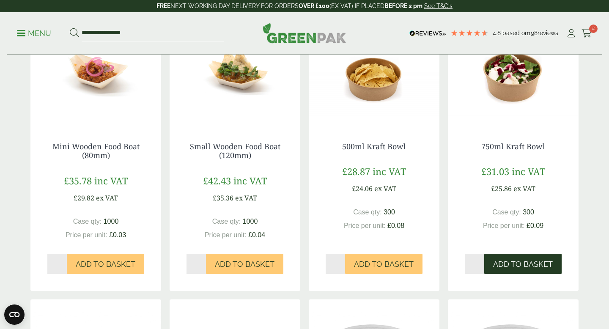
click at [519, 259] on button "Add to Basket" at bounding box center [522, 264] width 77 height 20
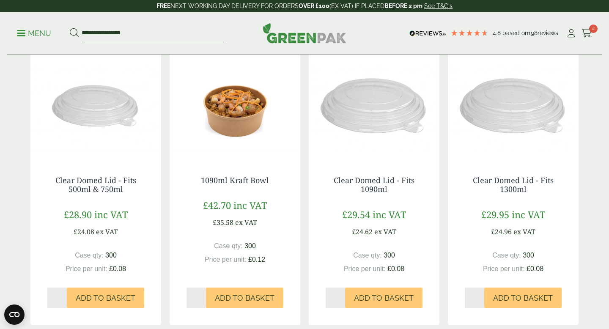
scroll to position [828, 0]
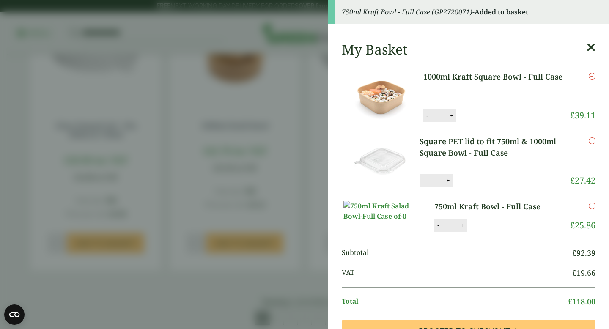
click at [591, 48] on icon at bounding box center [591, 47] width 9 height 12
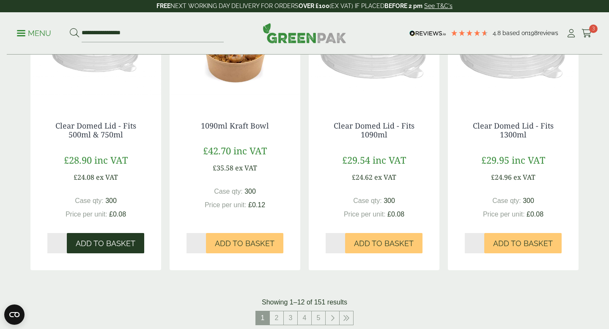
click at [90, 248] on span "Add to Basket" at bounding box center [106, 243] width 60 height 9
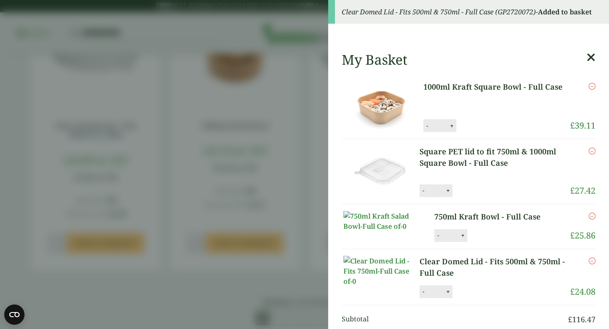
click at [594, 58] on icon at bounding box center [591, 58] width 9 height 12
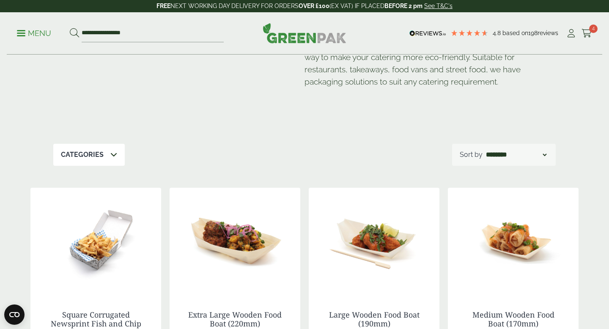
scroll to position [0, 0]
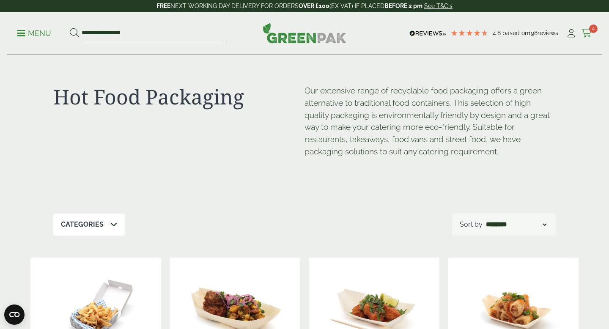
click at [592, 28] on span "4" at bounding box center [593, 29] width 8 height 8
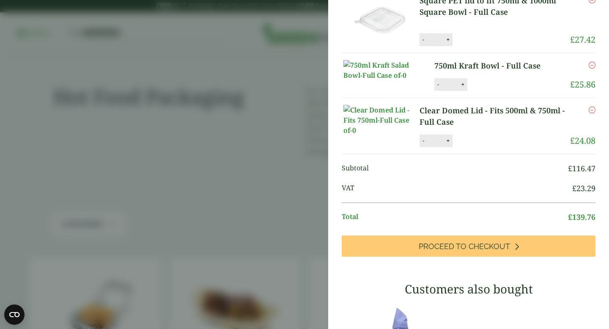
scroll to position [124, 0]
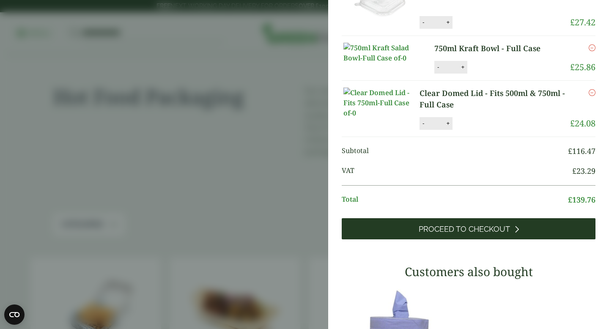
click at [484, 234] on span "Proceed to Checkout" at bounding box center [464, 229] width 91 height 9
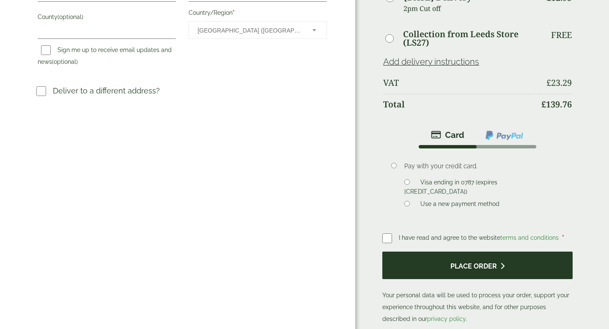
scroll to position [260, 0]
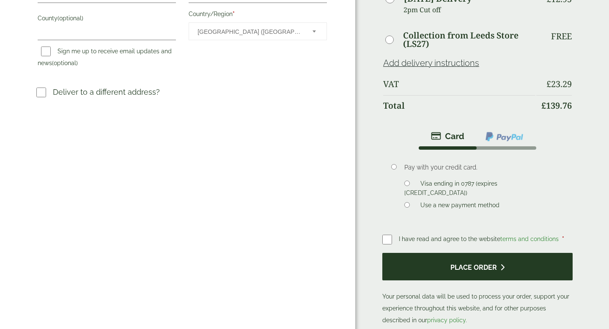
click at [454, 264] on button "Place order" at bounding box center [477, 267] width 190 height 28
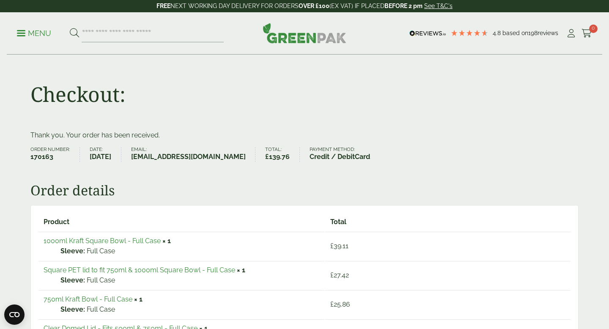
click at [26, 30] on p "Menu" at bounding box center [34, 33] width 34 height 10
click at [572, 38] on link "My Account" at bounding box center [571, 33] width 11 height 13
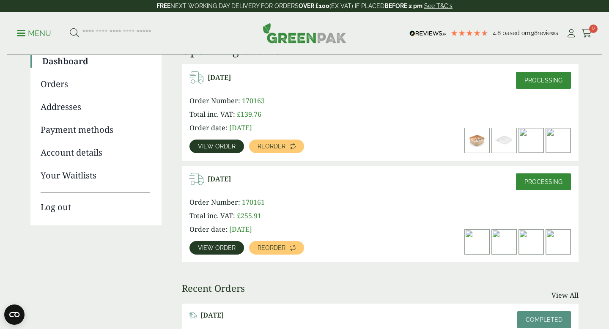
scroll to position [81, 0]
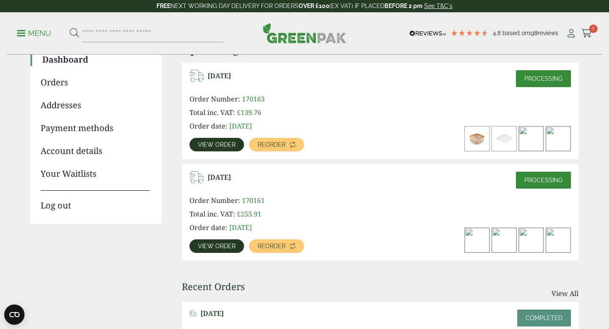
click at [216, 142] on span "View order" at bounding box center [217, 145] width 38 height 6
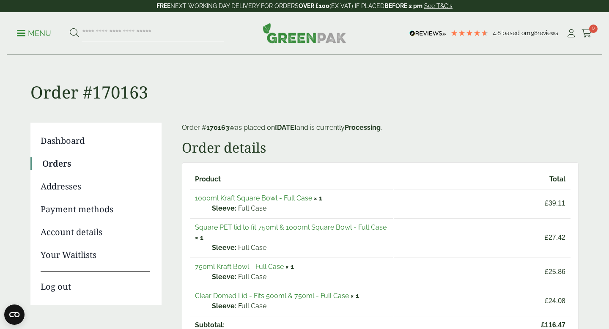
click at [63, 160] on link "Orders" at bounding box center [95, 163] width 107 height 13
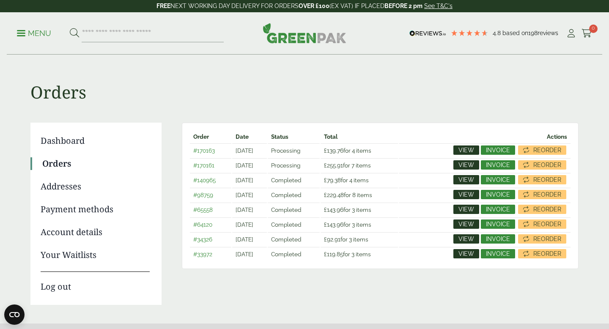
click at [472, 165] on span "View" at bounding box center [467, 165] width 16 height 6
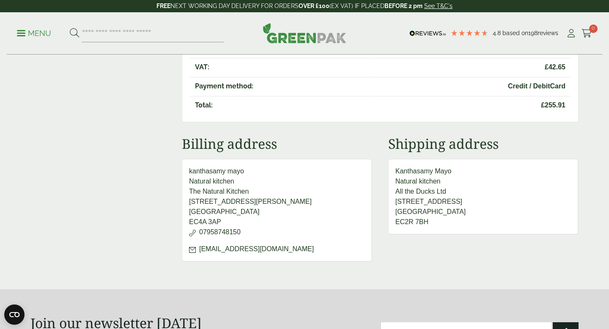
scroll to position [285, 0]
